Goal: Ask a question: Seek information or help from site administrators or community

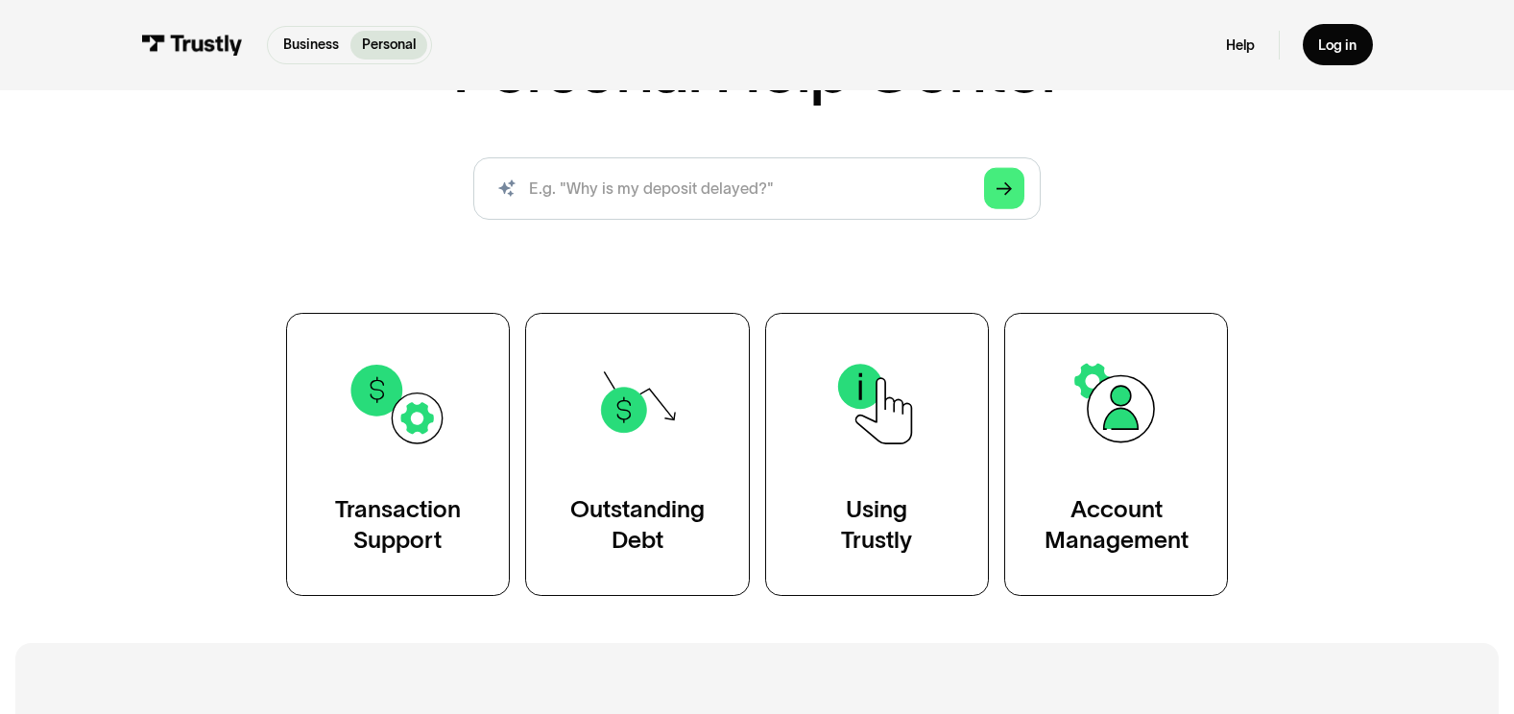
scroll to position [288, 0]
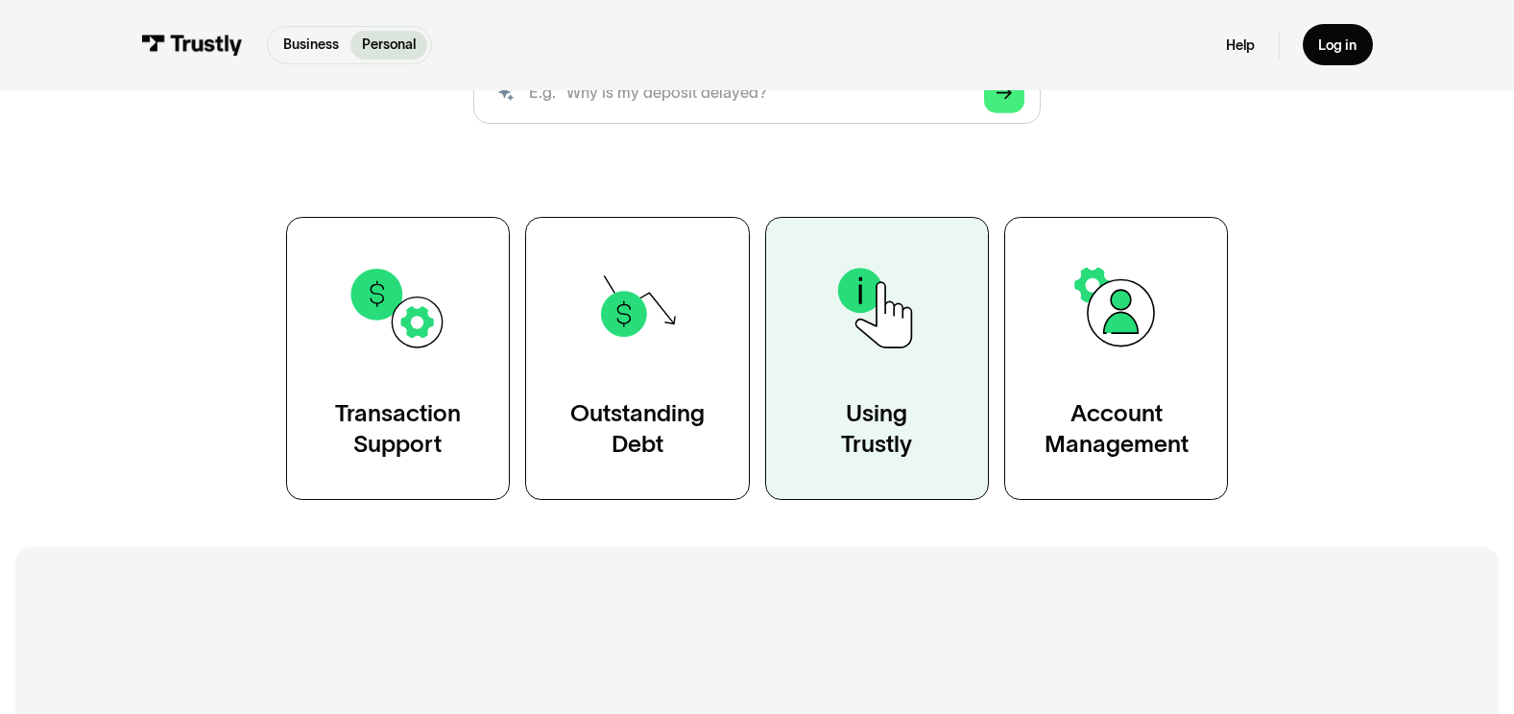
click at [870, 319] on img at bounding box center [877, 308] width 102 height 102
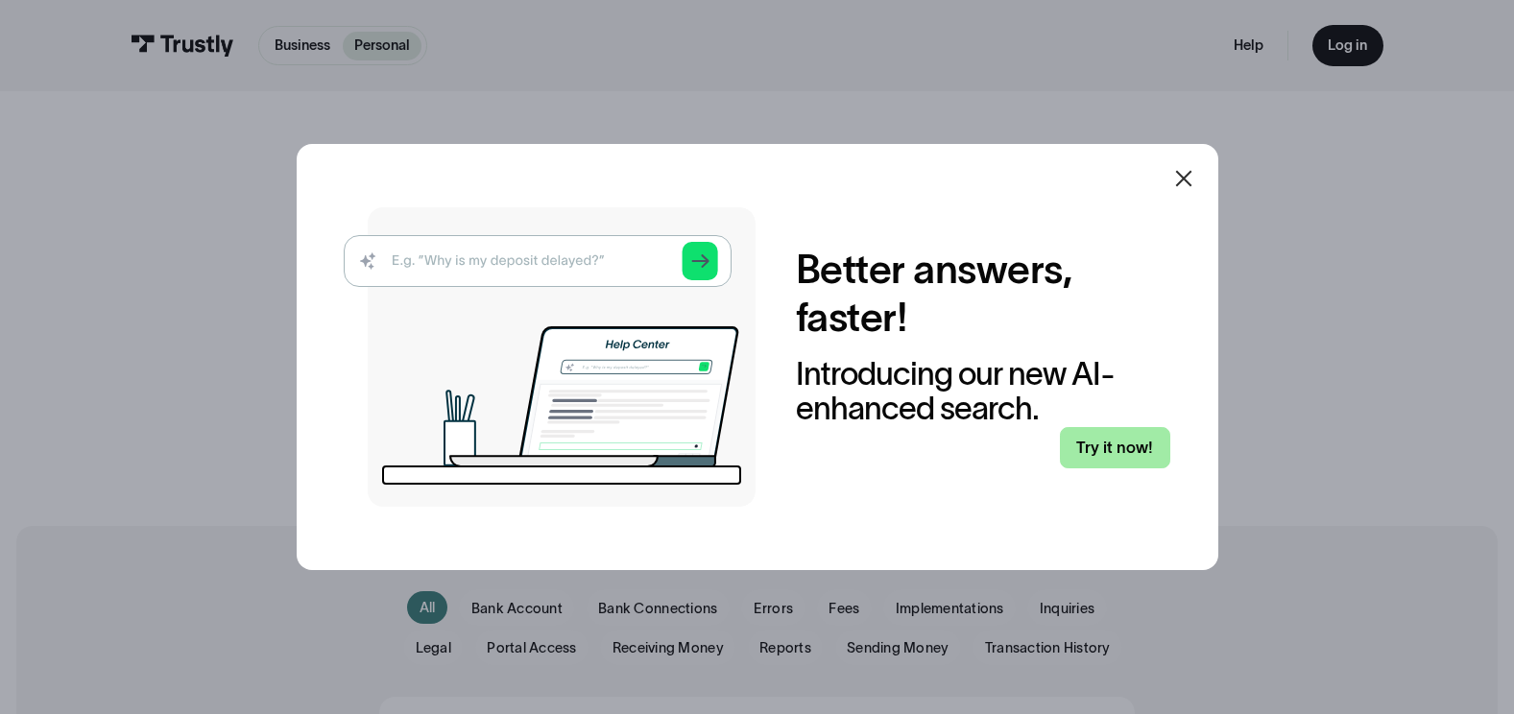
click at [1120, 440] on link "Try it now!" at bounding box center [1115, 447] width 110 height 41
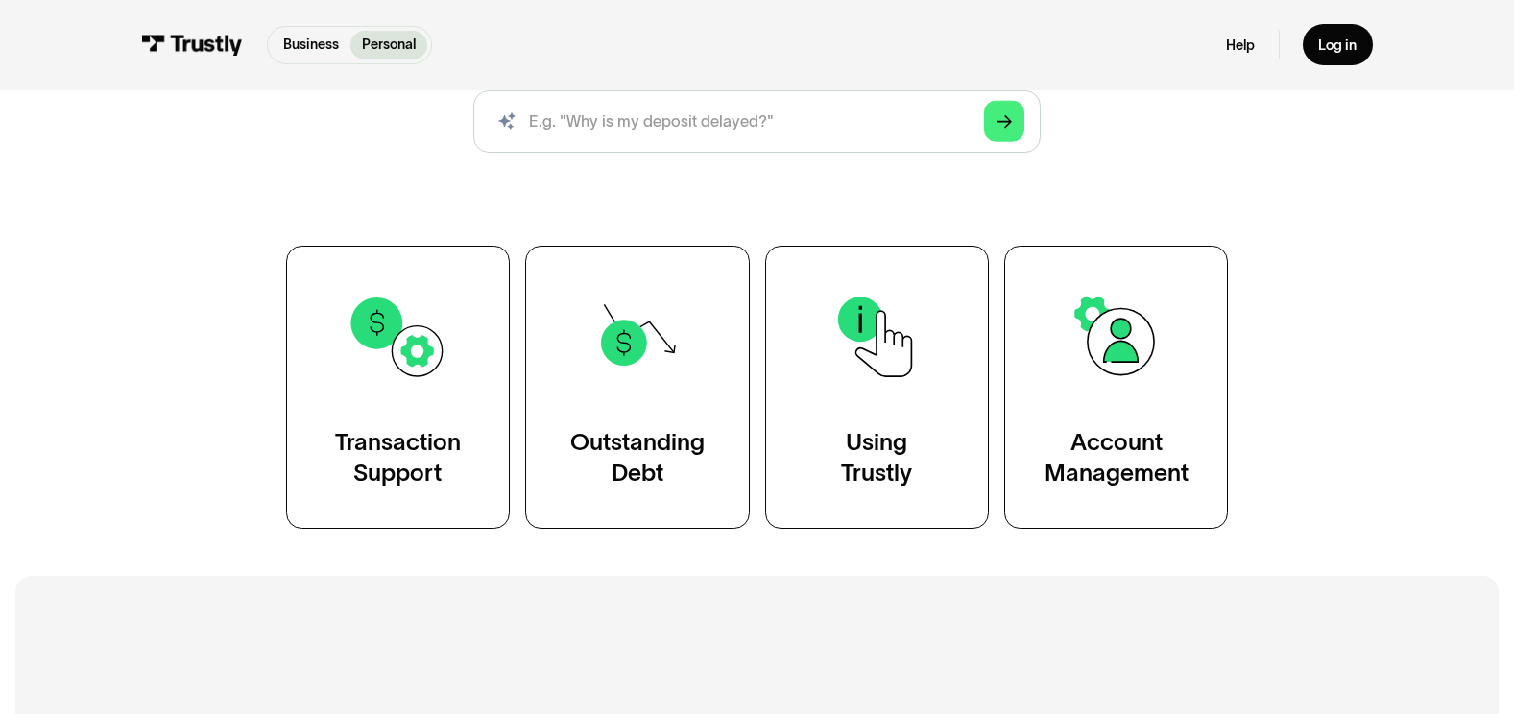
scroll to position [288, 0]
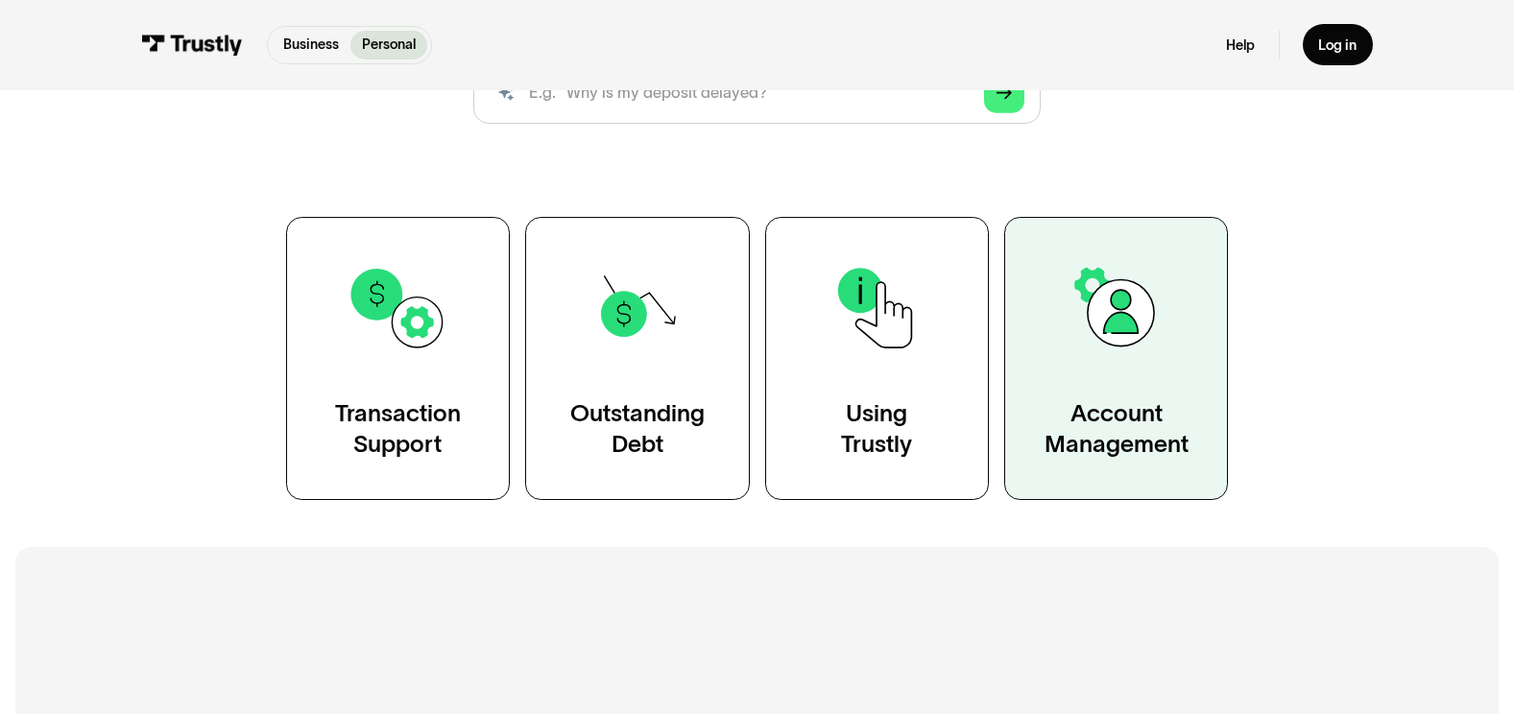
click at [1157, 378] on link "Account Management" at bounding box center [1116, 358] width 224 height 283
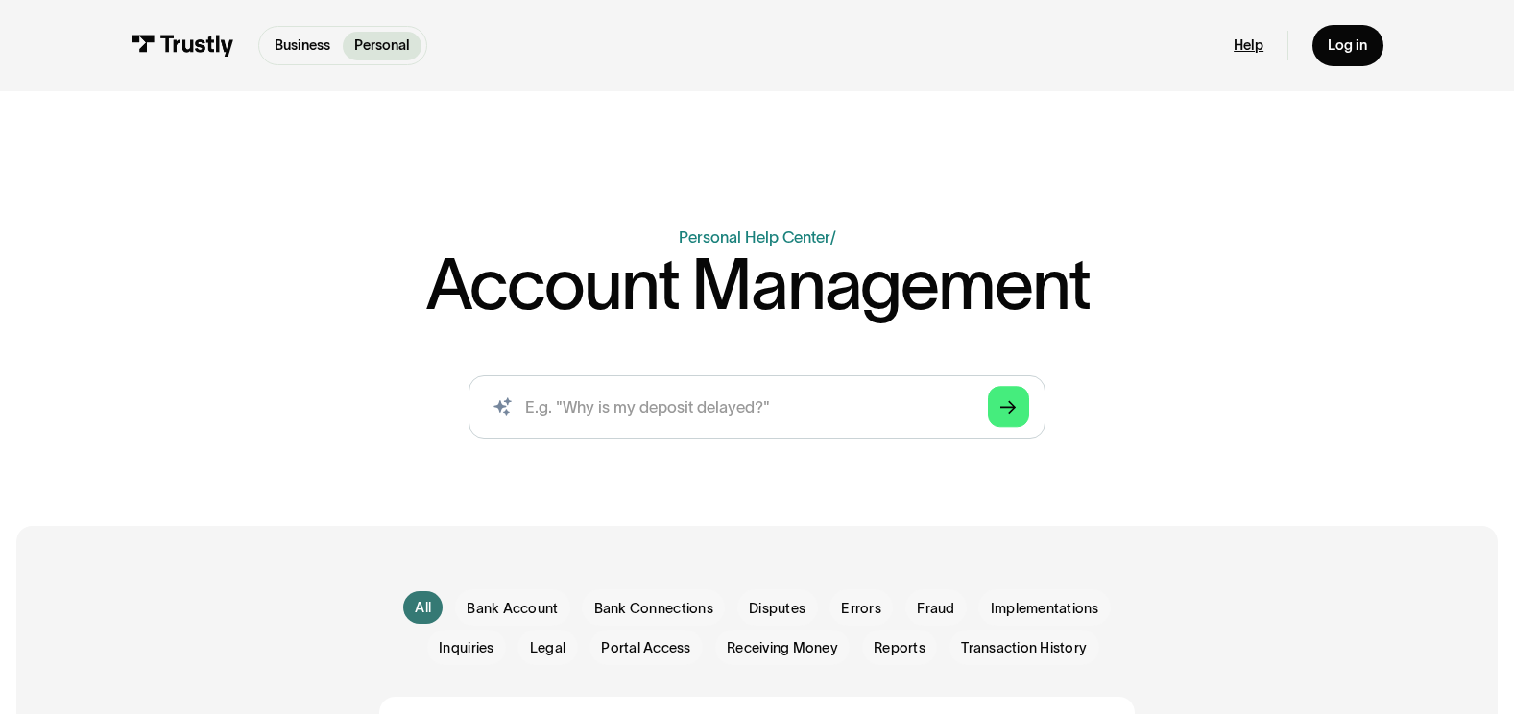
click at [1249, 42] on link "Help" at bounding box center [1249, 45] width 30 height 18
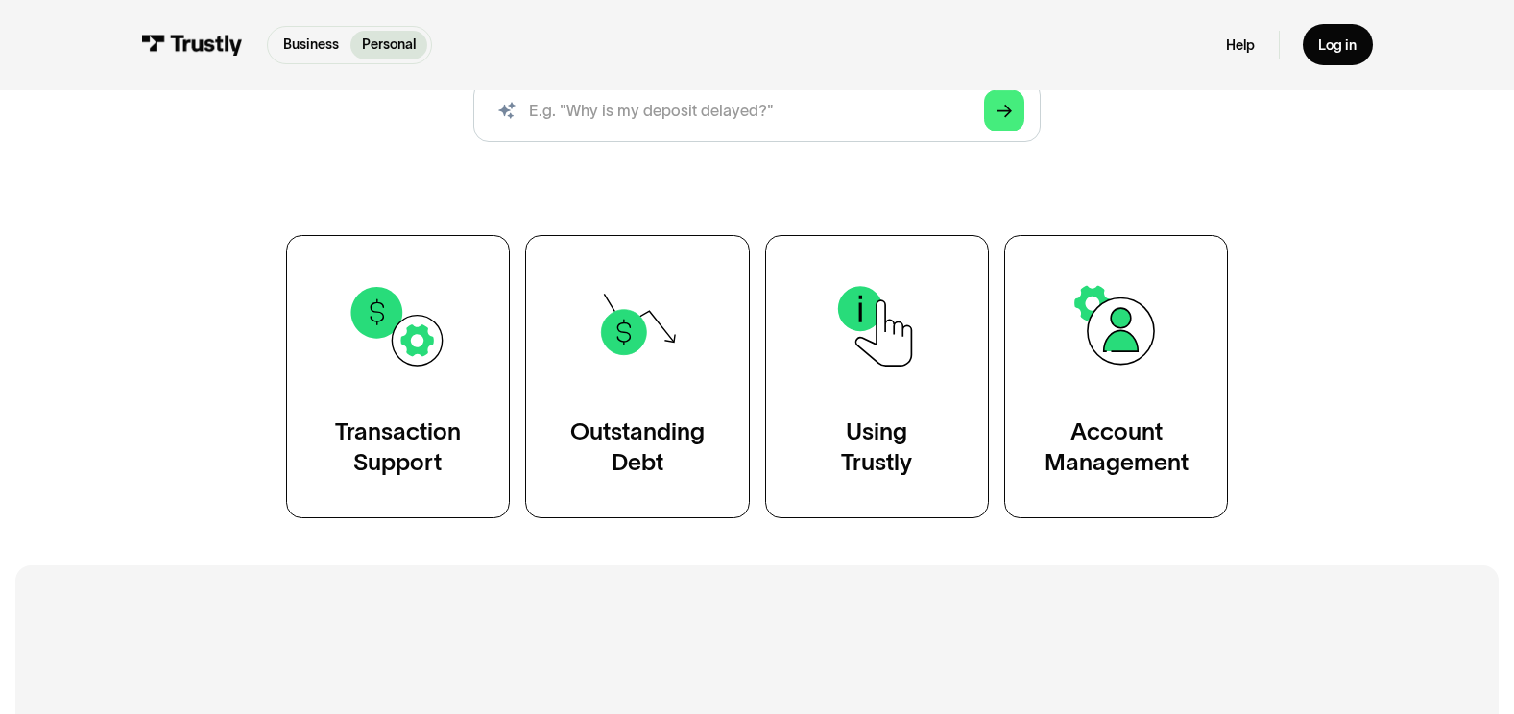
scroll to position [288, 0]
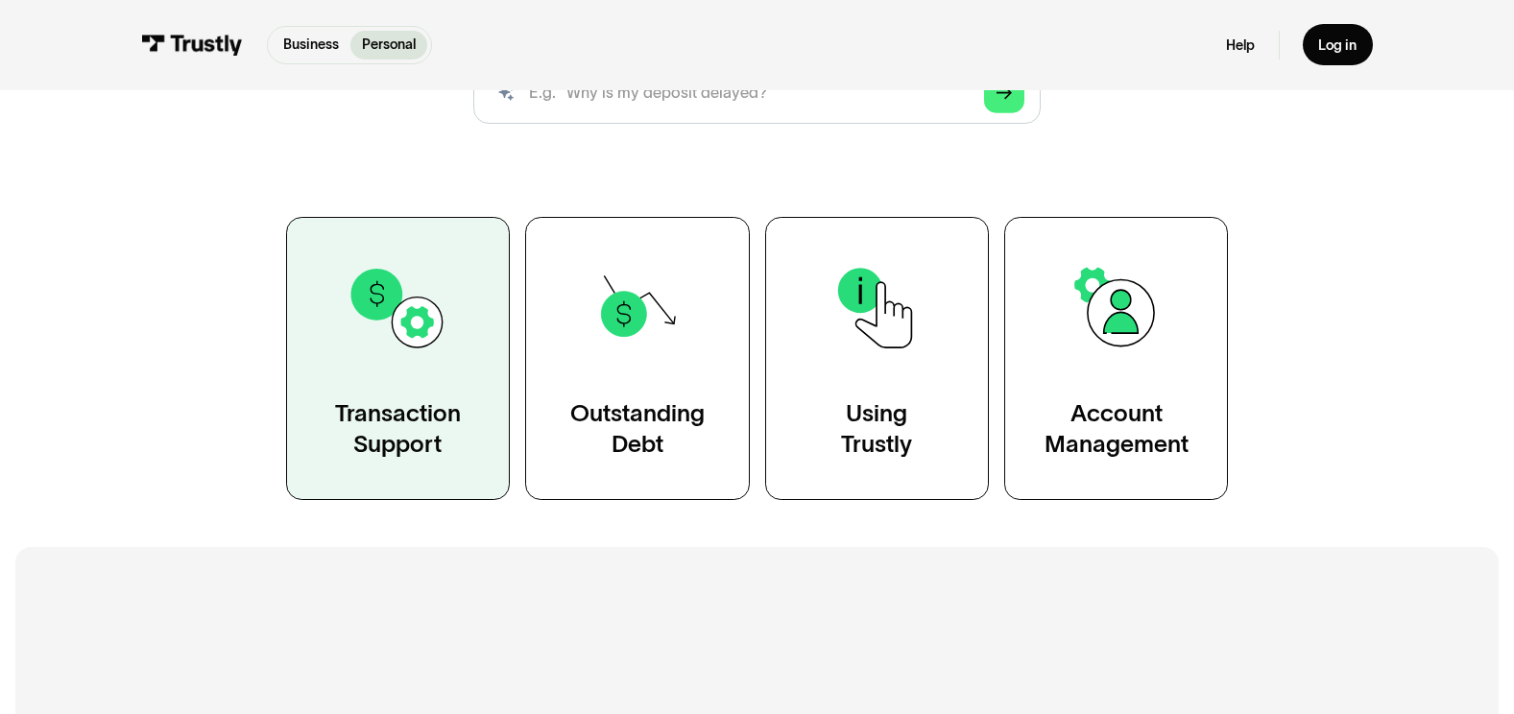
click at [403, 394] on link "Transaction Support" at bounding box center [398, 358] width 224 height 283
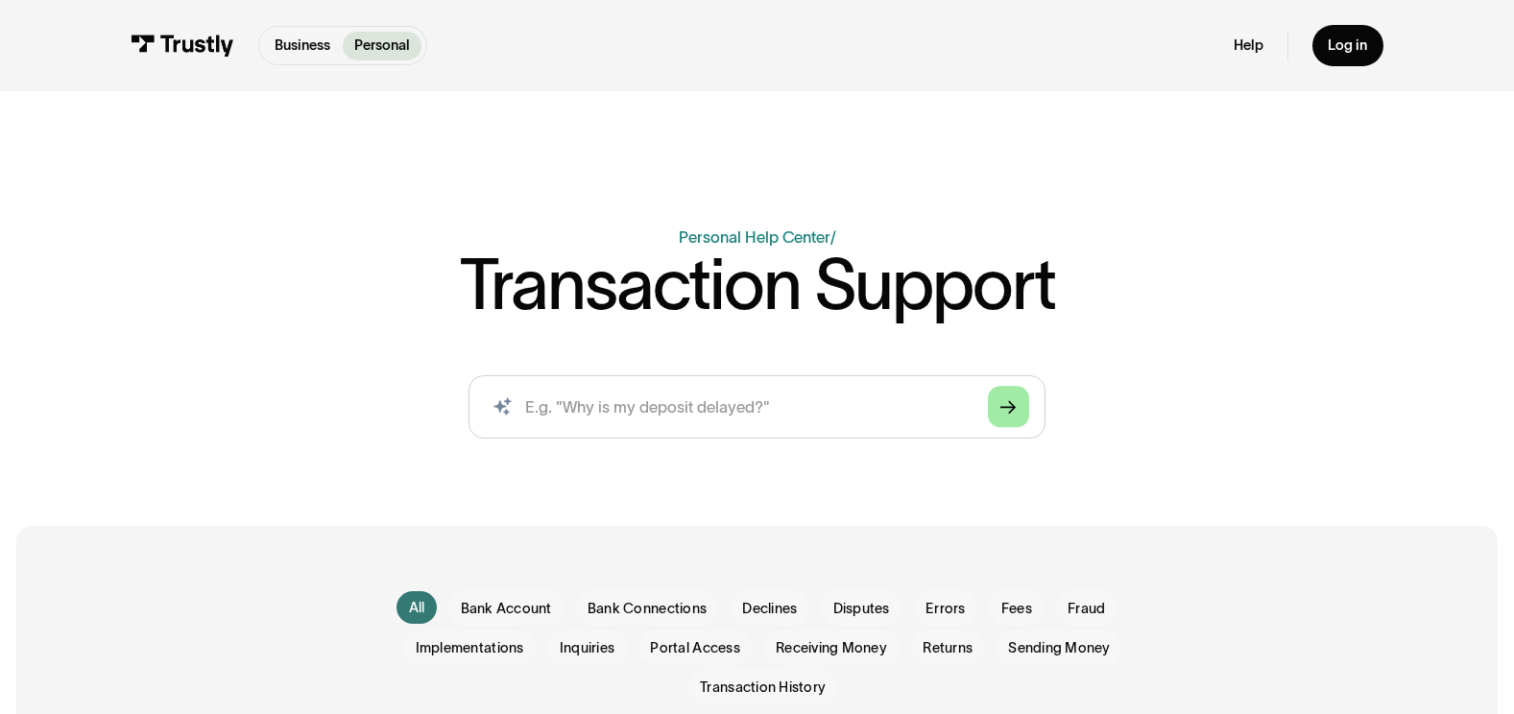
click at [1017, 416] on icon "Arrow Right" at bounding box center [1009, 407] width 16 height 16
click at [1258, 43] on link "Help" at bounding box center [1249, 45] width 30 height 18
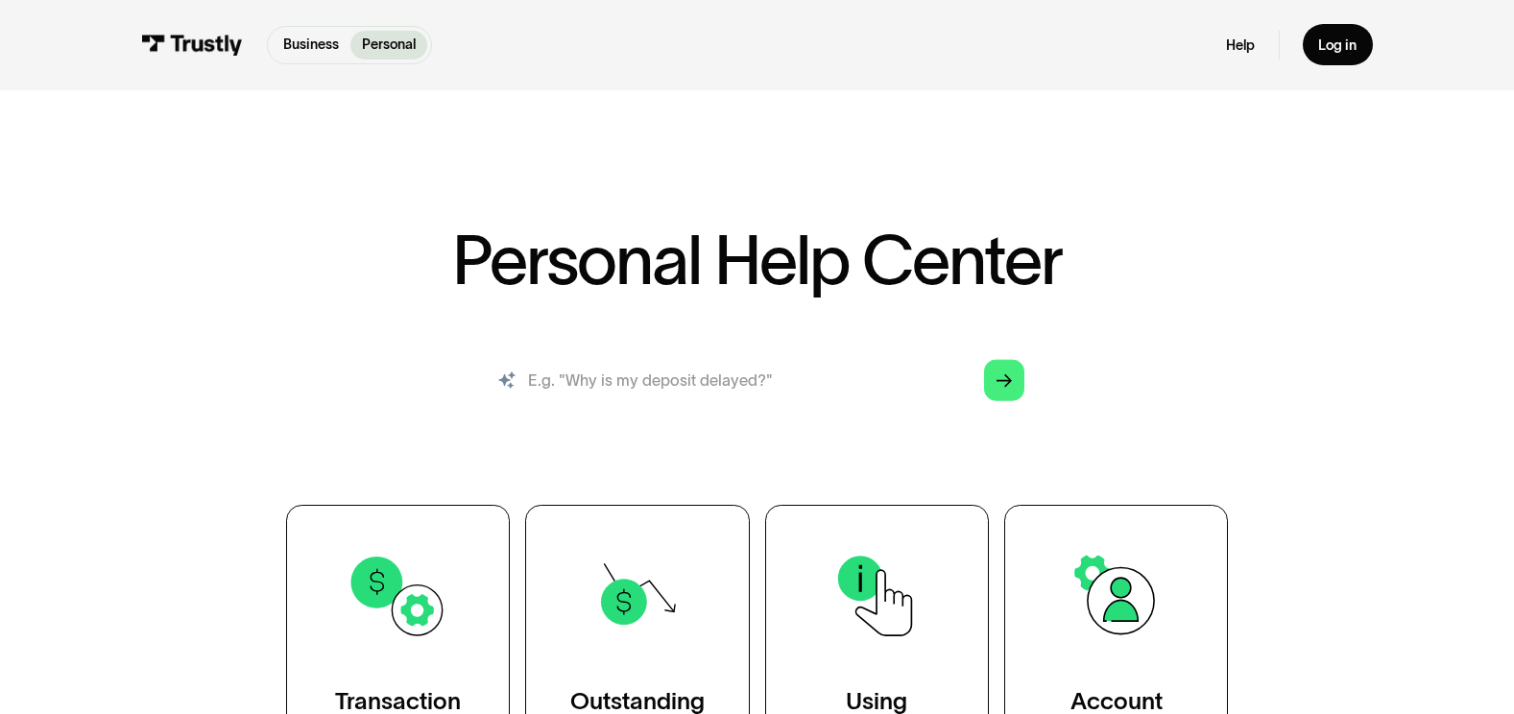
click at [820, 378] on input "search" at bounding box center [756, 381] width 567 height 62
type input "HOW TO SET UP ACCOUNT"
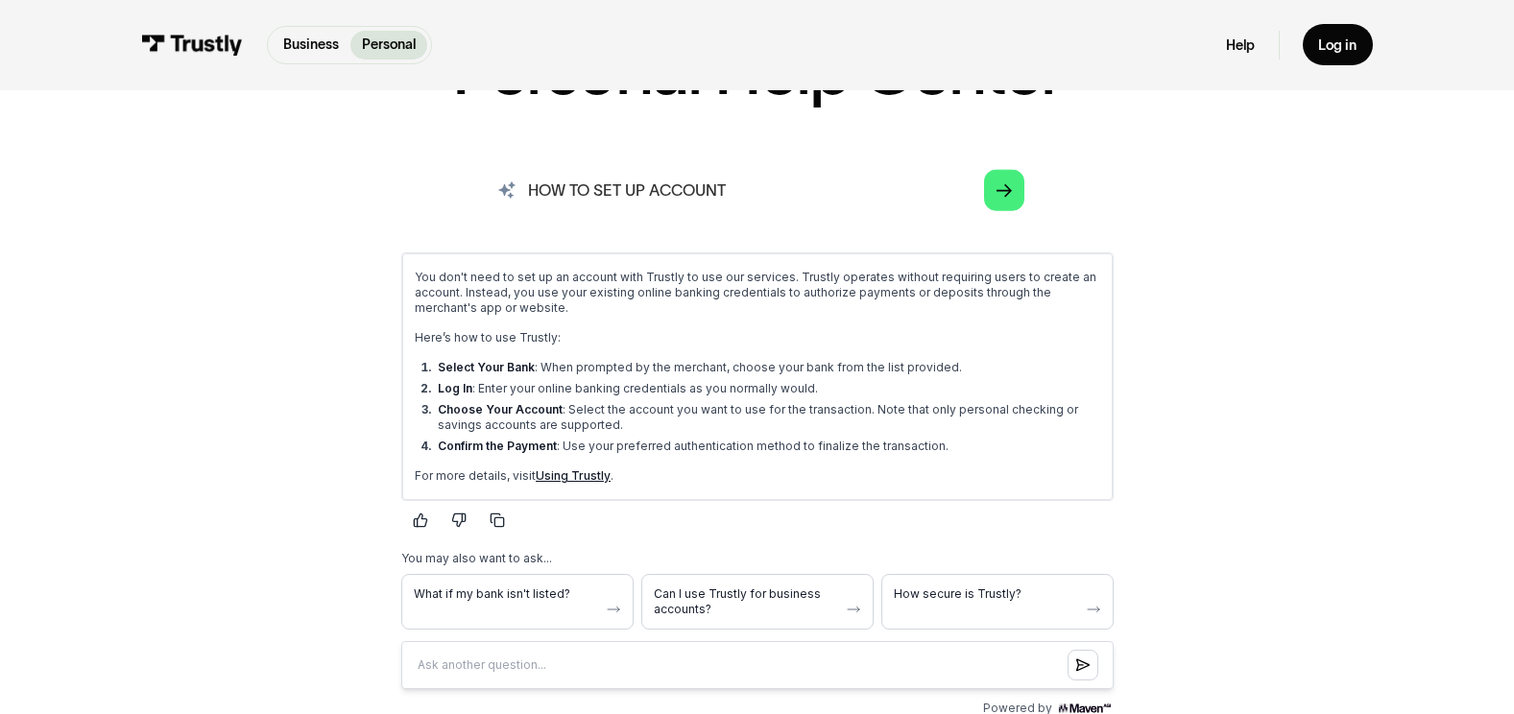
scroll to position [192, 0]
